Goal: Transaction & Acquisition: Purchase product/service

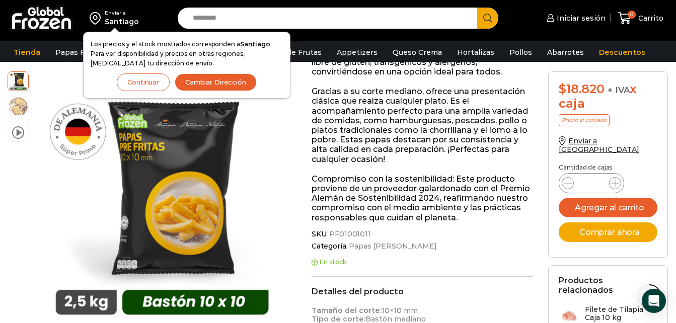
scroll to position [234, 0]
click at [616, 224] on button "Comprar ahora" at bounding box center [608, 232] width 99 height 20
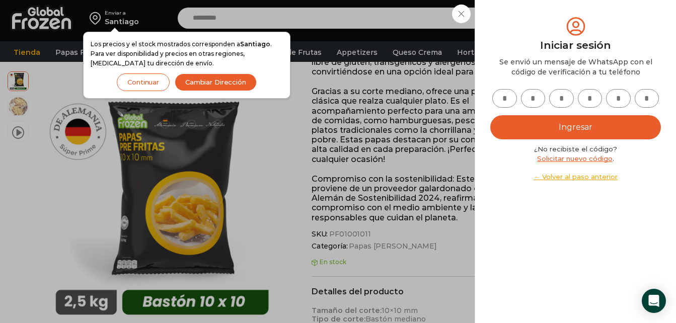
click at [500, 95] on input "text" at bounding box center [504, 98] width 25 height 19
type input "*"
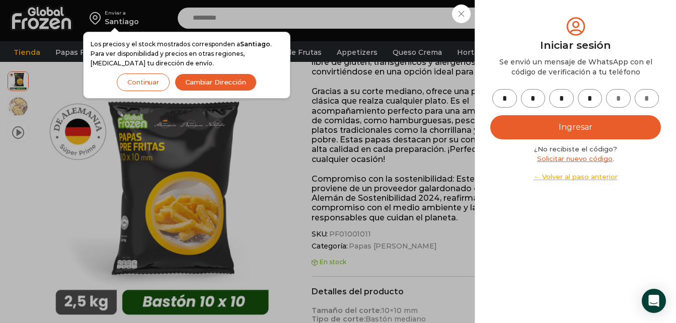
type input "*"
click at [631, 126] on button "Ingresar" at bounding box center [575, 127] width 171 height 24
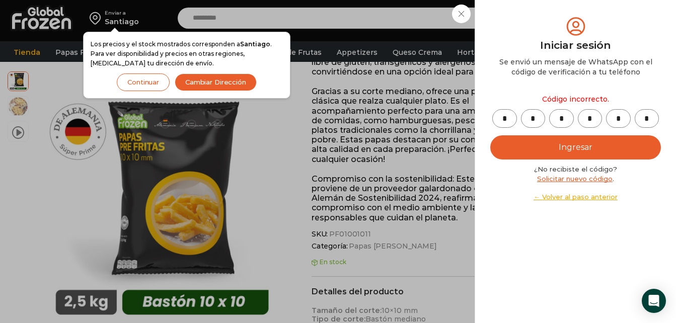
click at [577, 178] on link "Solicitar nuevo código" at bounding box center [575, 179] width 76 height 8
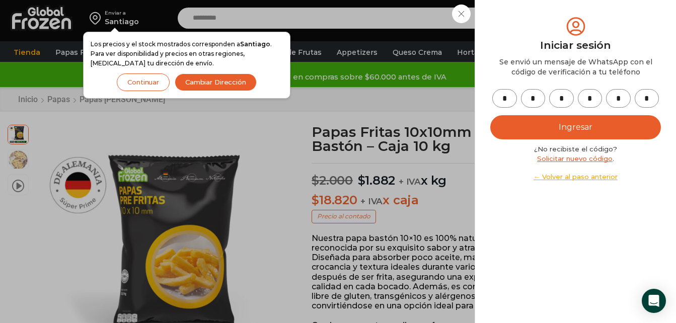
click at [504, 94] on input "*" at bounding box center [504, 98] width 25 height 19
click at [508, 96] on input "*" at bounding box center [504, 98] width 25 height 19
type input "*"
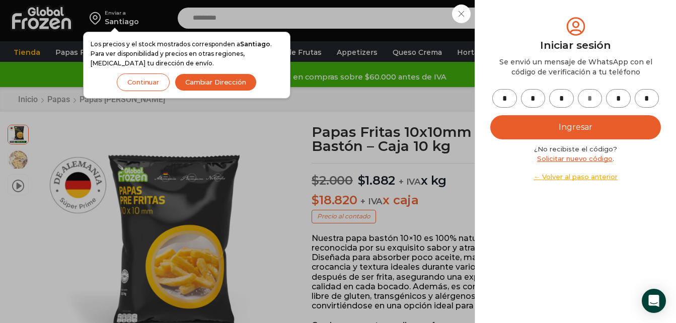
type input "*"
click at [576, 126] on button "Ingresar" at bounding box center [575, 127] width 171 height 24
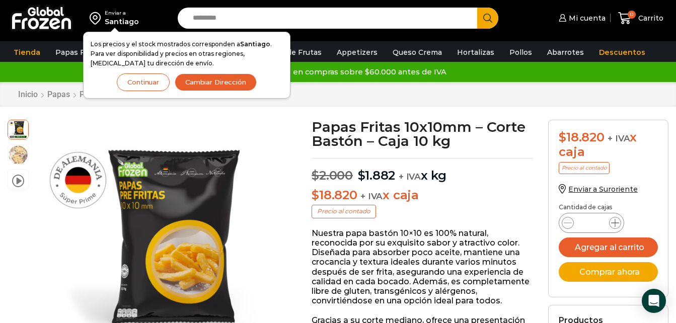
click at [617, 225] on icon at bounding box center [615, 223] width 8 height 8
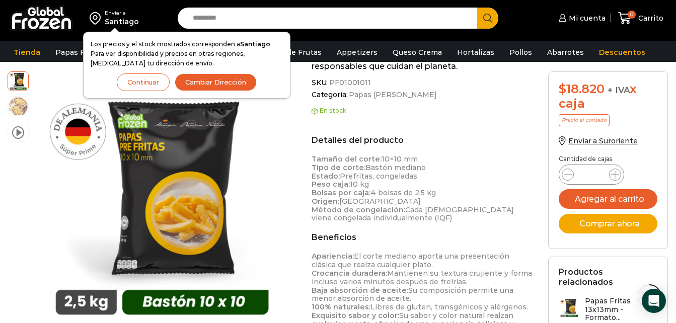
scroll to position [388, 0]
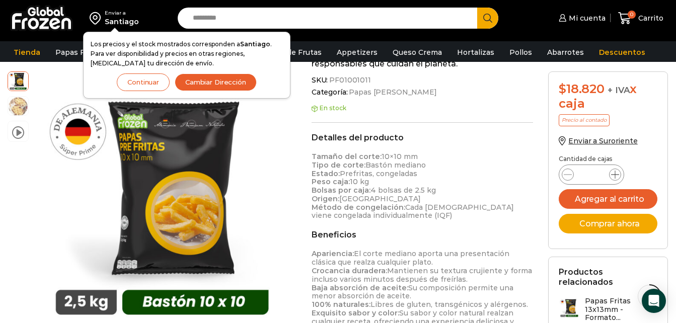
click at [616, 176] on icon at bounding box center [615, 175] width 8 height 8
type input "*"
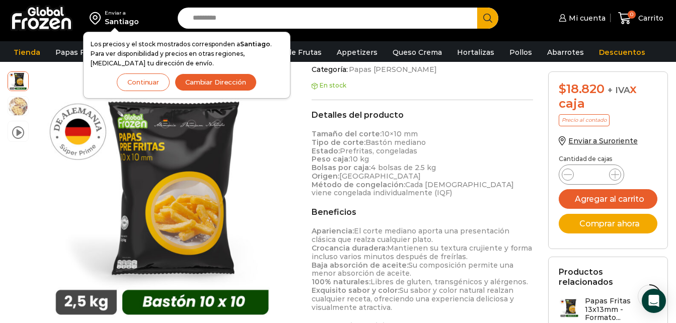
scroll to position [400, 0]
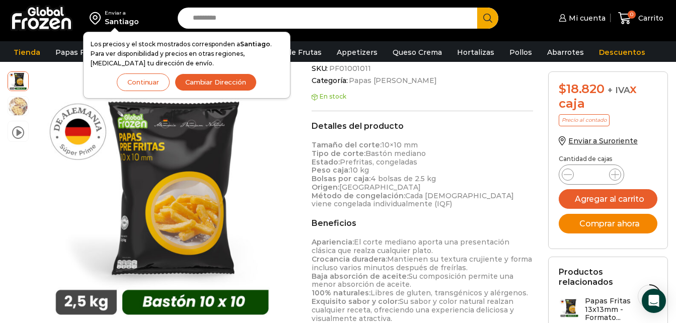
click at [614, 227] on button "Comprar ahora" at bounding box center [608, 224] width 99 height 20
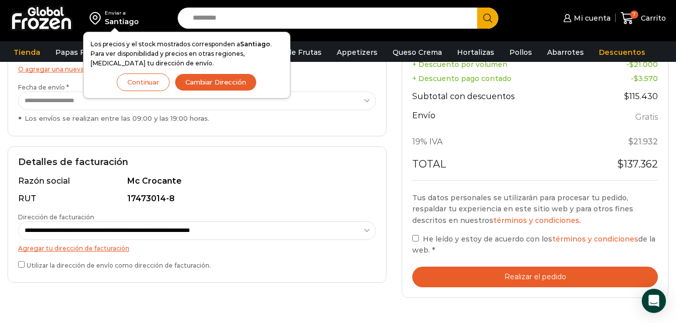
scroll to position [254, 0]
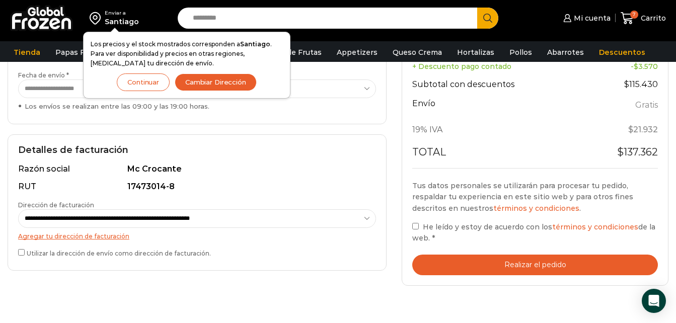
click at [475, 255] on button "Realizar el pedido" at bounding box center [535, 265] width 246 height 21
